Goal: Navigation & Orientation: Find specific page/section

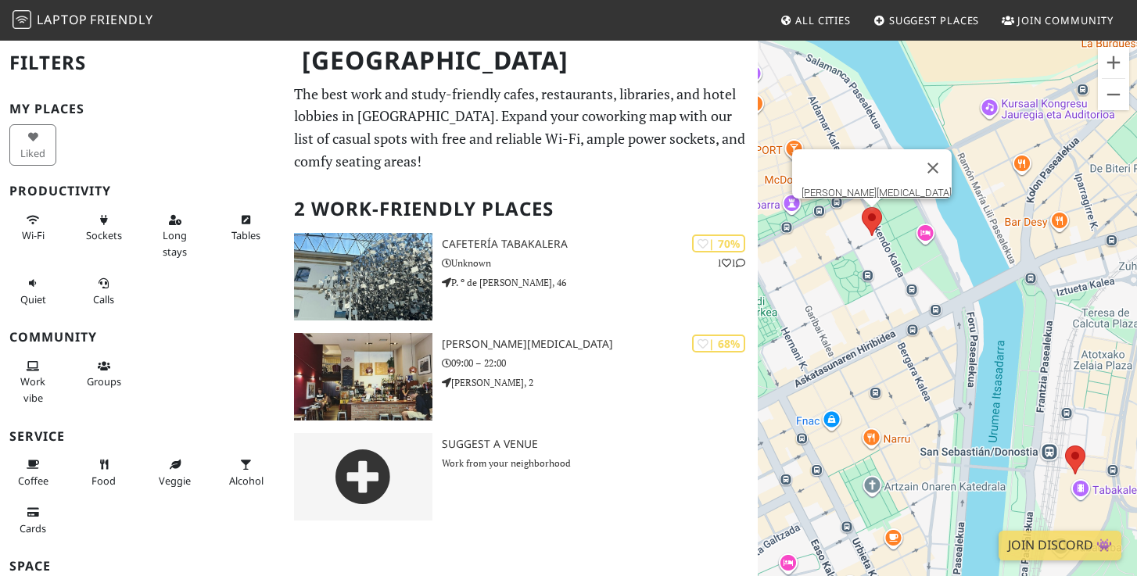
click at [862, 207] on area at bounding box center [862, 207] width 0 height 0
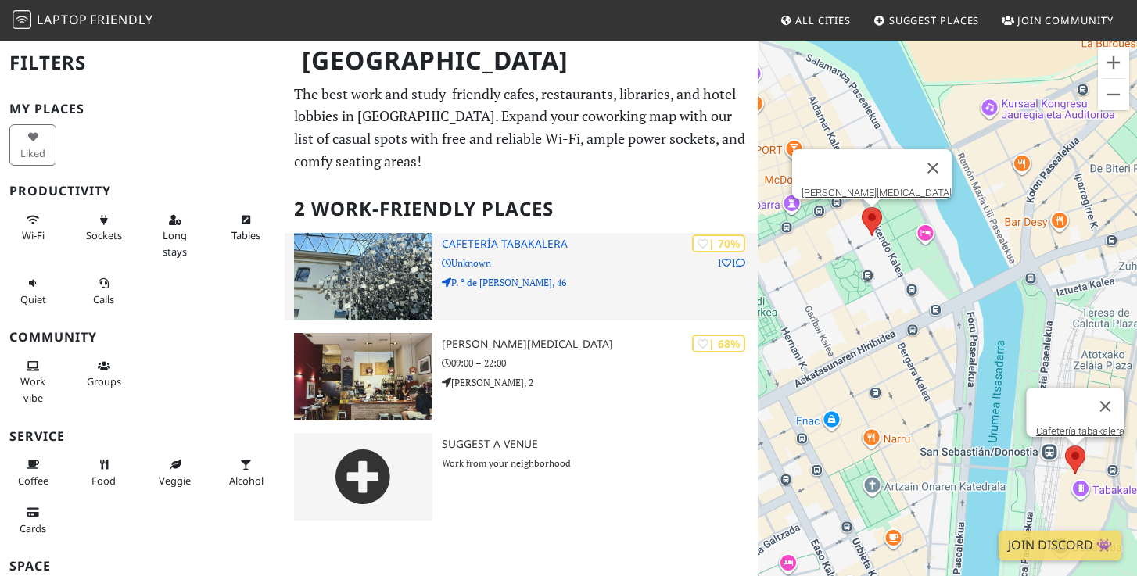
click at [392, 295] on img at bounding box center [363, 277] width 139 height 88
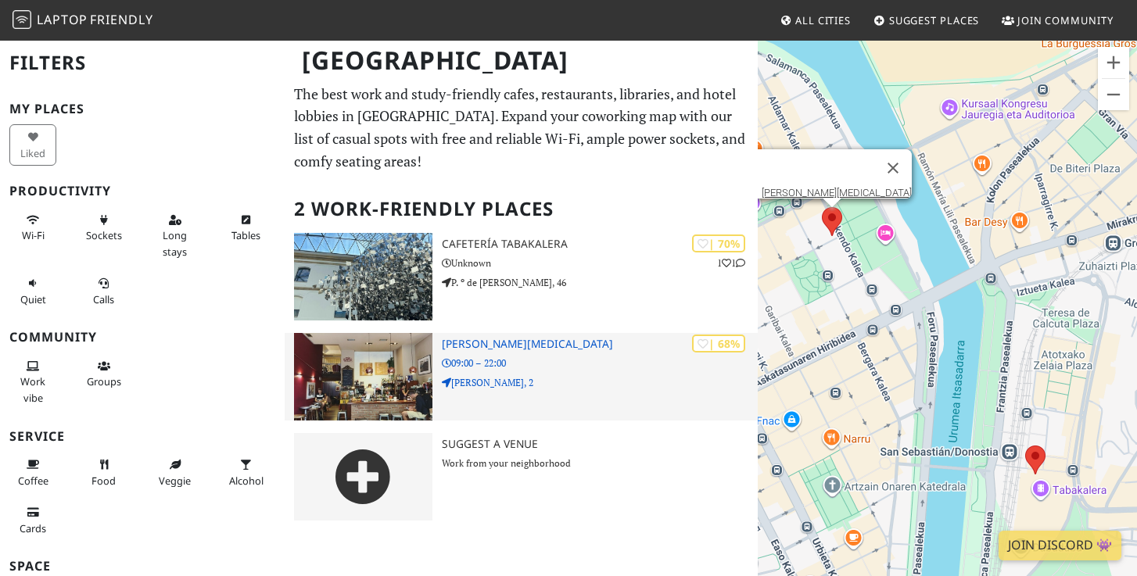
click at [358, 371] on img at bounding box center [363, 377] width 139 height 88
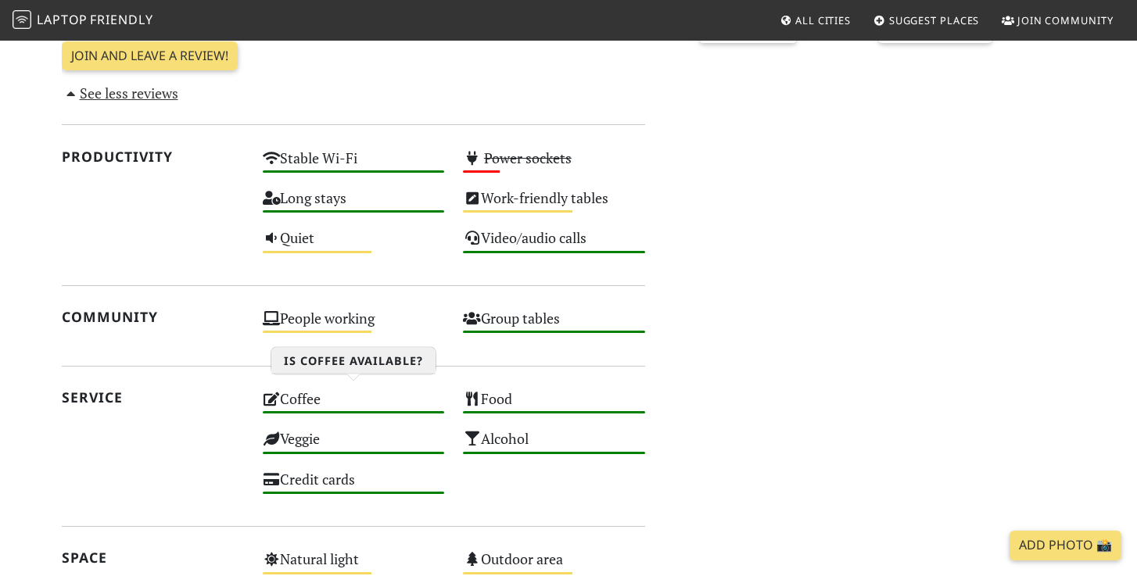
scroll to position [633, 0]
